Goal: Task Accomplishment & Management: Complete application form

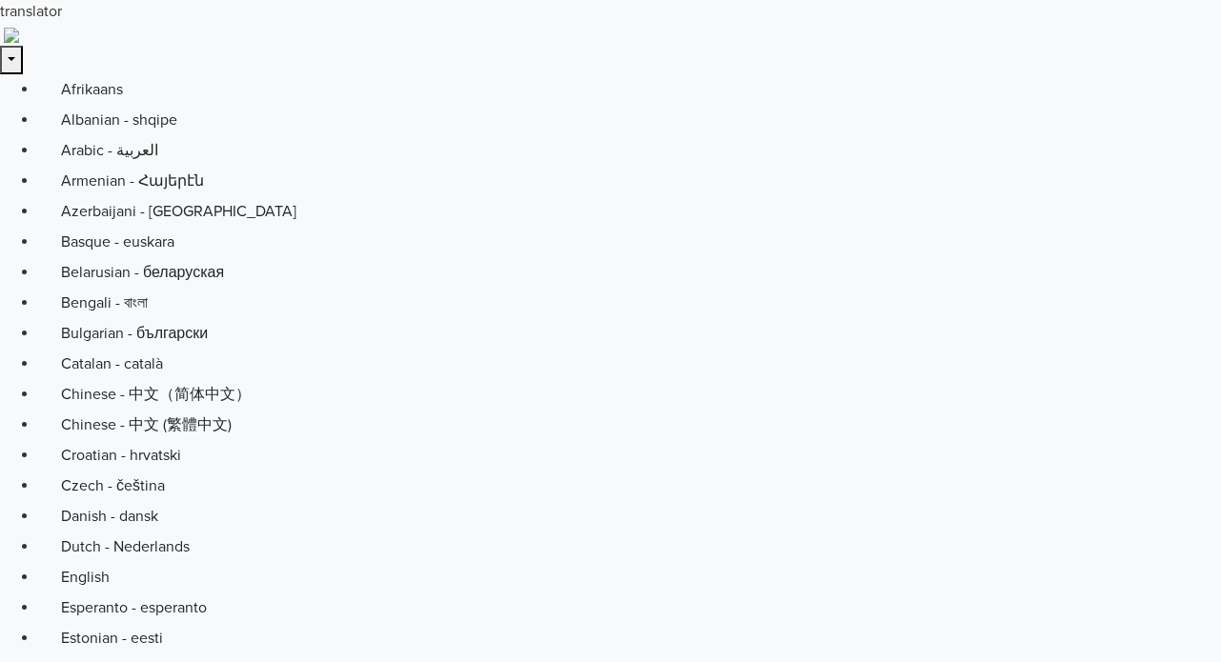
click at [0, 0] on input "Crear tu cuenta de anuncios y conectar al merchant center" at bounding box center [0, 0] width 0 height 0
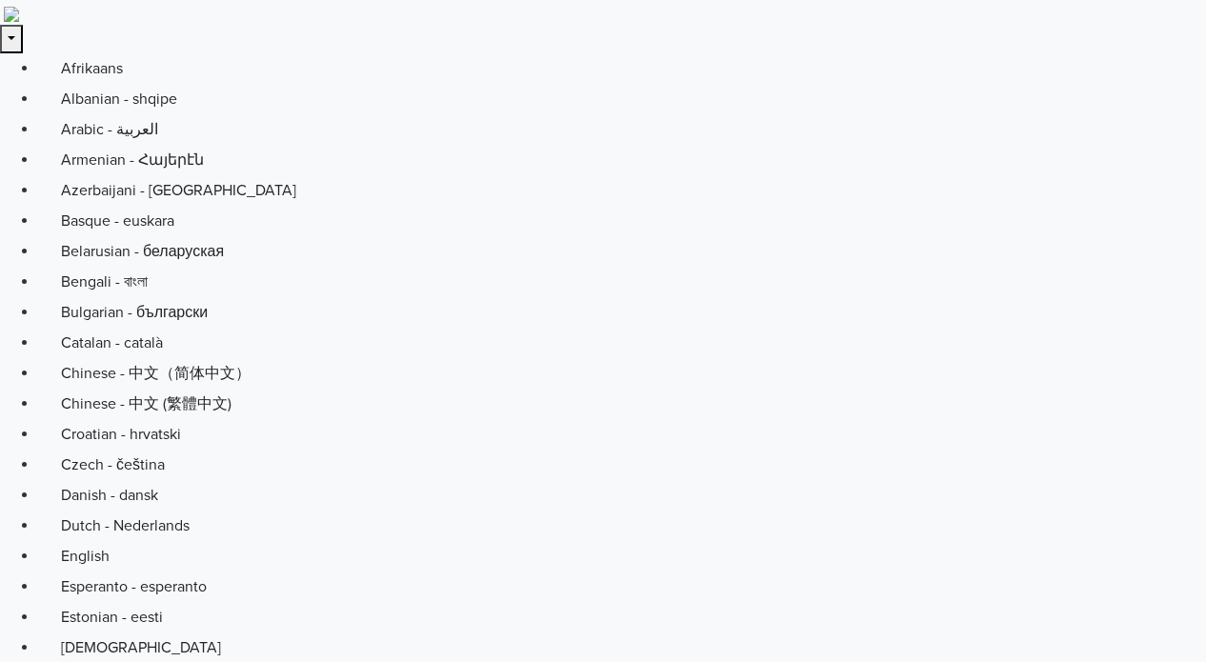
scroll to position [38, 0]
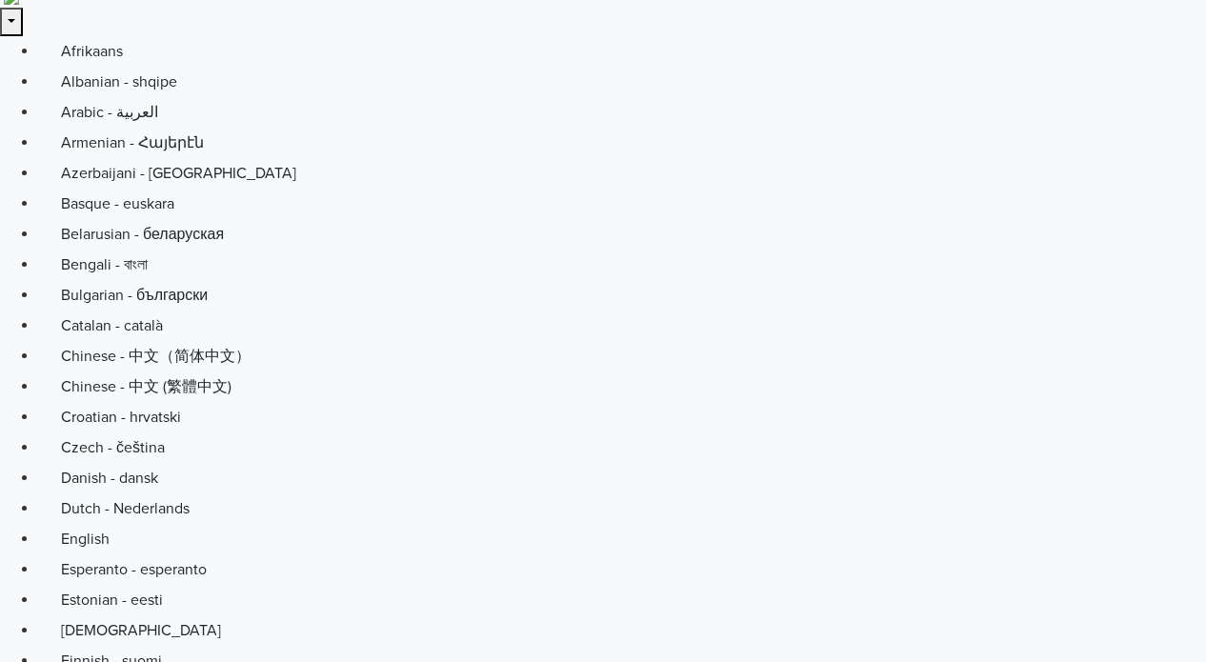
drag, startPoint x: 142, startPoint y: 509, endPoint x: 158, endPoint y: 517, distance: 18.3
click at [0, 0] on input "Estoy de acuerdo con los Términos y condiciones de Google Ads" at bounding box center [0, 0] width 0 height 0
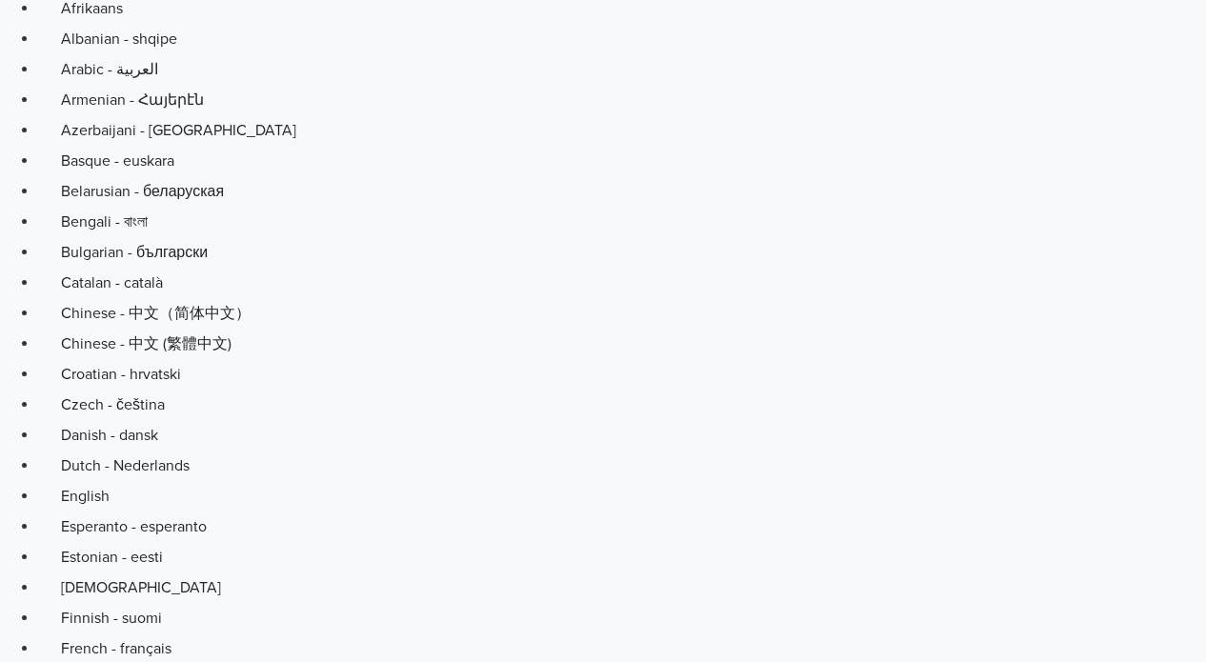
scroll to position [147, 0]
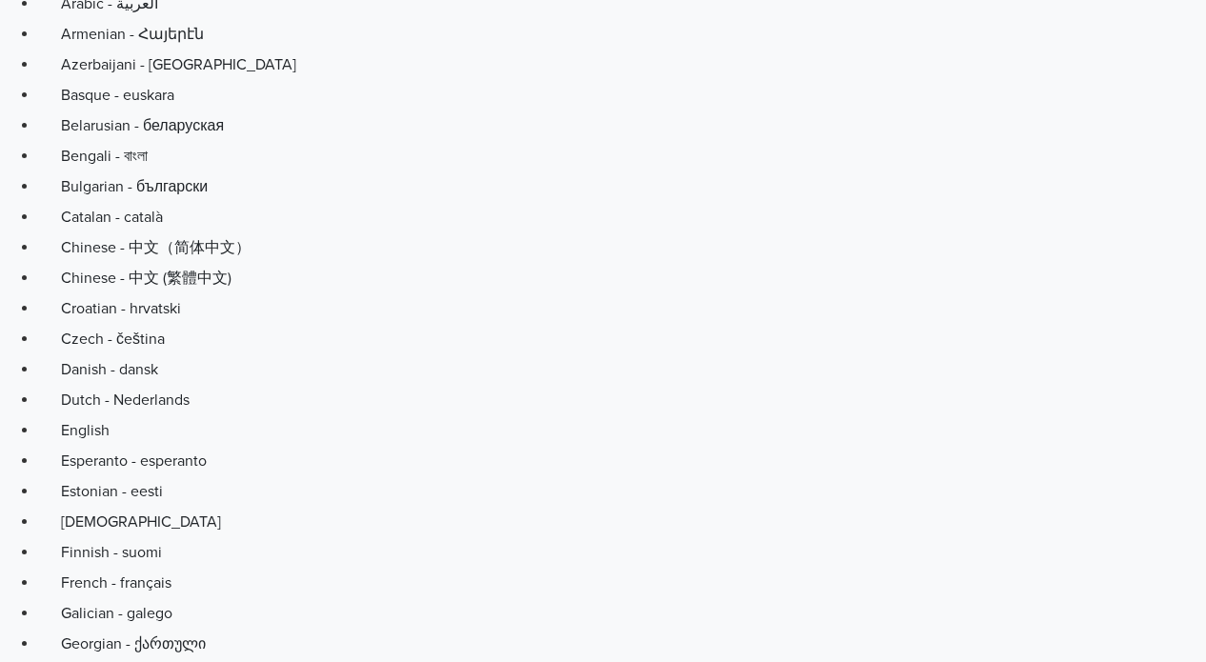
click at [0, 0] on input "Estoy de acuerdo con los Términos y condiciones de Google Ads" at bounding box center [0, 0] width 0 height 0
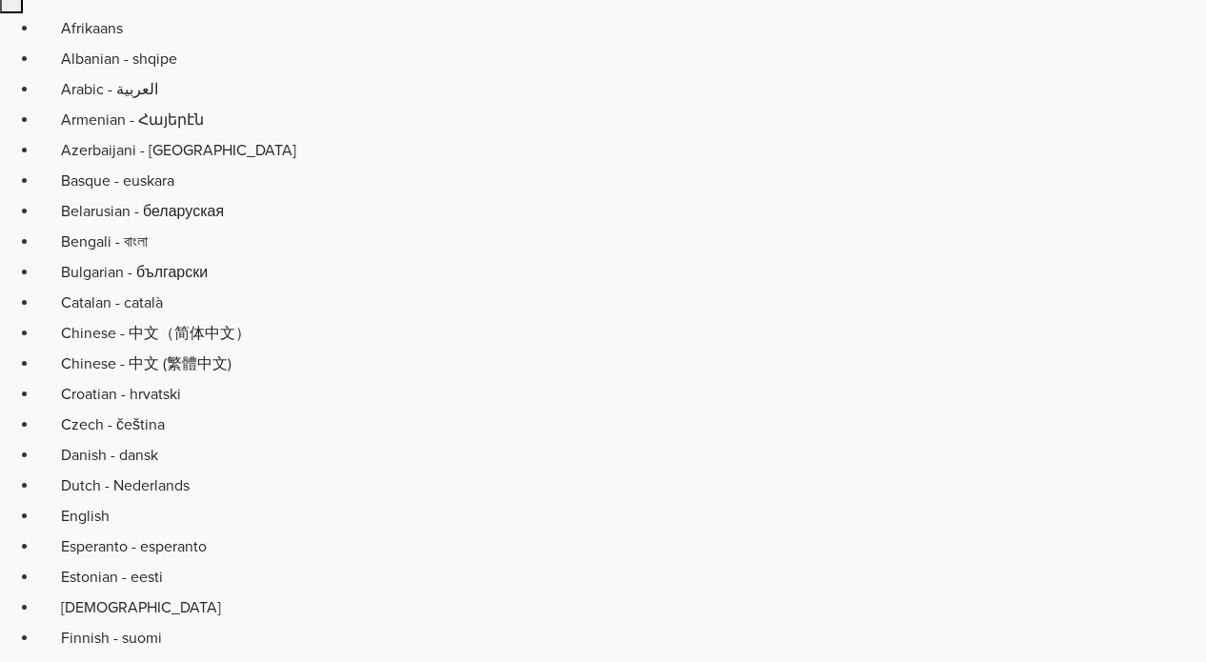
scroll to position [0, 0]
